Goal: Information Seeking & Learning: Find specific fact

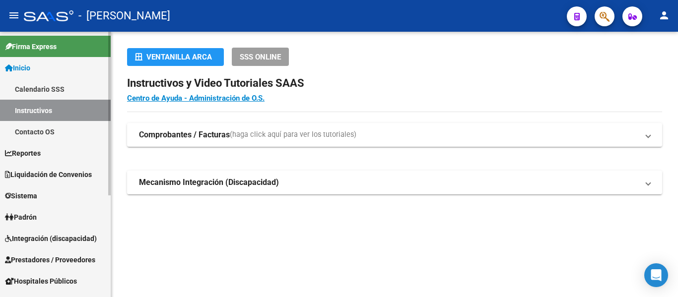
click at [61, 213] on link "Padrón" at bounding box center [55, 217] width 111 height 21
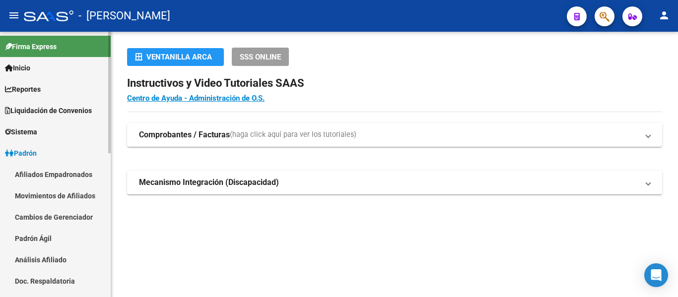
click at [63, 236] on link "Padrón Ágil" at bounding box center [55, 238] width 111 height 21
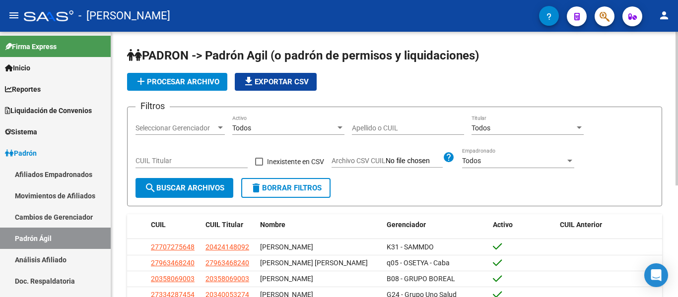
click at [392, 125] on input "Apellido o CUIL" at bounding box center [408, 128] width 112 height 8
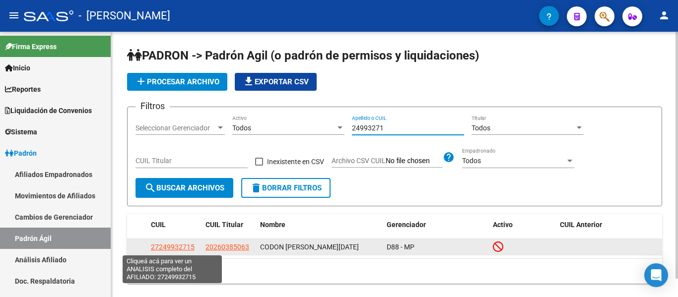
type input "24993271"
click at [169, 249] on span "27249932715" at bounding box center [173, 247] width 44 height 8
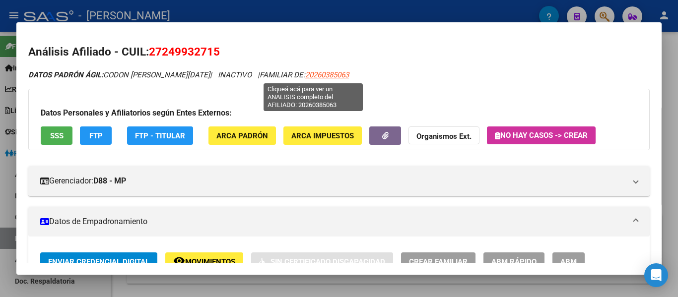
click at [316, 78] on span "20260385063" at bounding box center [327, 75] width 44 height 9
type textarea "20260385063"
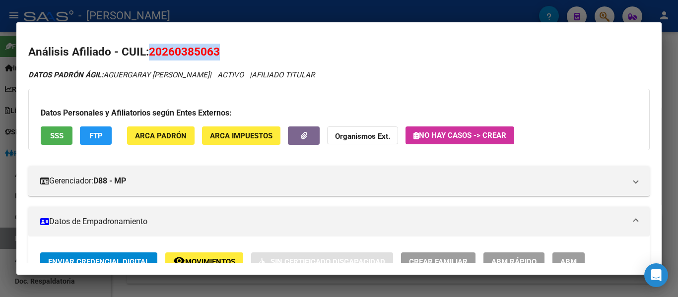
drag, startPoint x: 152, startPoint y: 51, endPoint x: 211, endPoint y: 49, distance: 58.7
click at [227, 51] on h2 "Análisis Afiliado - CUIL: 20260385063" at bounding box center [339, 52] width 622 height 17
copy span "20260385063"
click at [311, 3] on div at bounding box center [339, 148] width 678 height 297
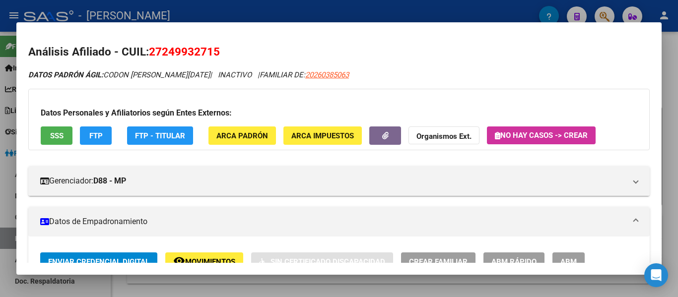
click at [337, 5] on div at bounding box center [339, 148] width 678 height 297
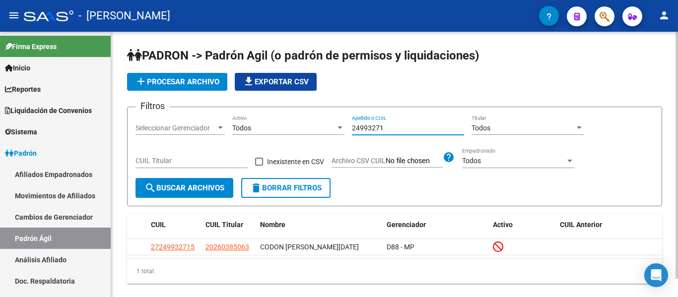
drag, startPoint x: 395, startPoint y: 128, endPoint x: 338, endPoint y: 119, distance: 57.8
click at [333, 122] on div "Filtros Seleccionar Gerenciador Seleccionar Gerenciador Todos Activo 24993271 A…" at bounding box center [395, 146] width 519 height 63
type input "47277841"
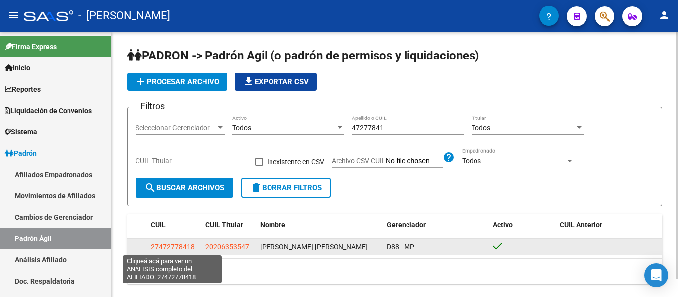
click at [185, 243] on span "27472778418" at bounding box center [173, 247] width 44 height 8
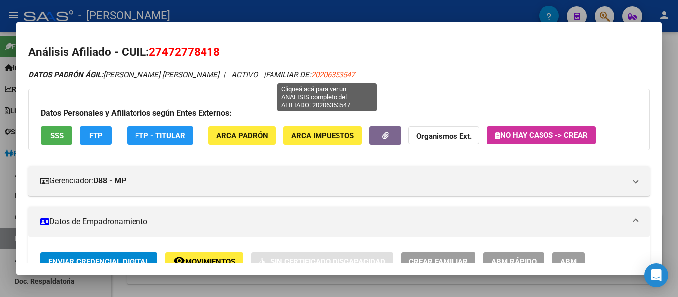
click at [339, 75] on span "20206353547" at bounding box center [333, 75] width 44 height 9
type textarea "20206353547"
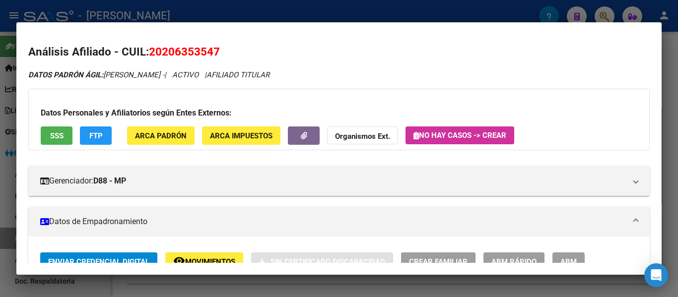
drag, startPoint x: 161, startPoint y: 52, endPoint x: 211, endPoint y: 52, distance: 49.2
click at [211, 52] on span "20206353547" at bounding box center [184, 51] width 71 height 13
click at [171, 46] on span "20206353547" at bounding box center [184, 51] width 71 height 13
drag, startPoint x: 162, startPoint y: 50, endPoint x: 213, endPoint y: 51, distance: 51.2
click at [213, 51] on span "20206353547" at bounding box center [184, 51] width 71 height 13
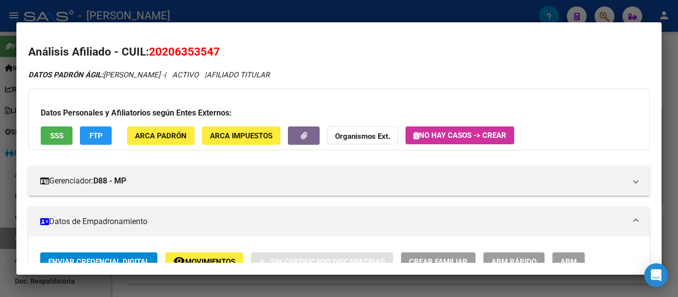
copy span "20635354"
click at [294, 8] on div at bounding box center [339, 148] width 678 height 297
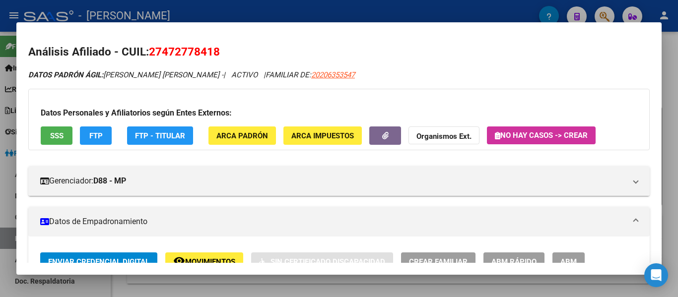
click at [315, 17] on div at bounding box center [339, 148] width 678 height 297
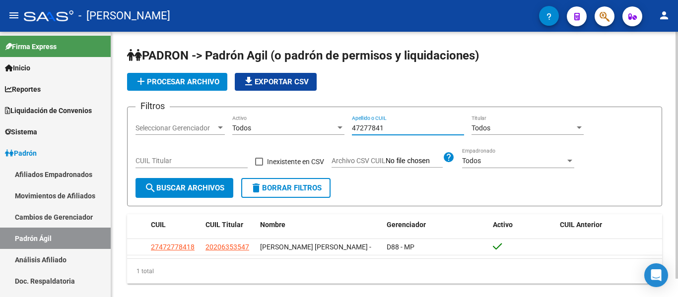
drag, startPoint x: 404, startPoint y: 131, endPoint x: 342, endPoint y: 125, distance: 61.9
click at [342, 125] on div "Filtros Seleccionar Gerenciador Seleccionar Gerenciador Todos Activo 47277841 A…" at bounding box center [395, 146] width 519 height 63
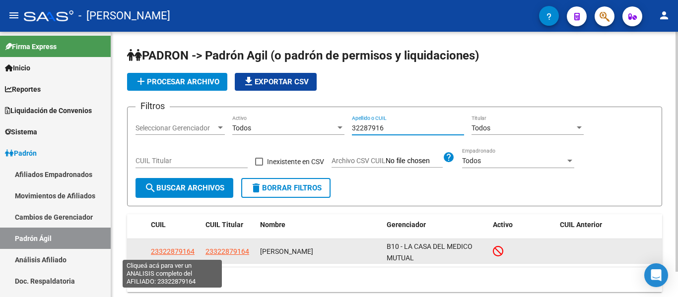
type input "32287916"
click at [179, 253] on span "23322879164" at bounding box center [173, 252] width 44 height 8
type textarea "23322879164"
